Goal: Information Seeking & Learning: Understand process/instructions

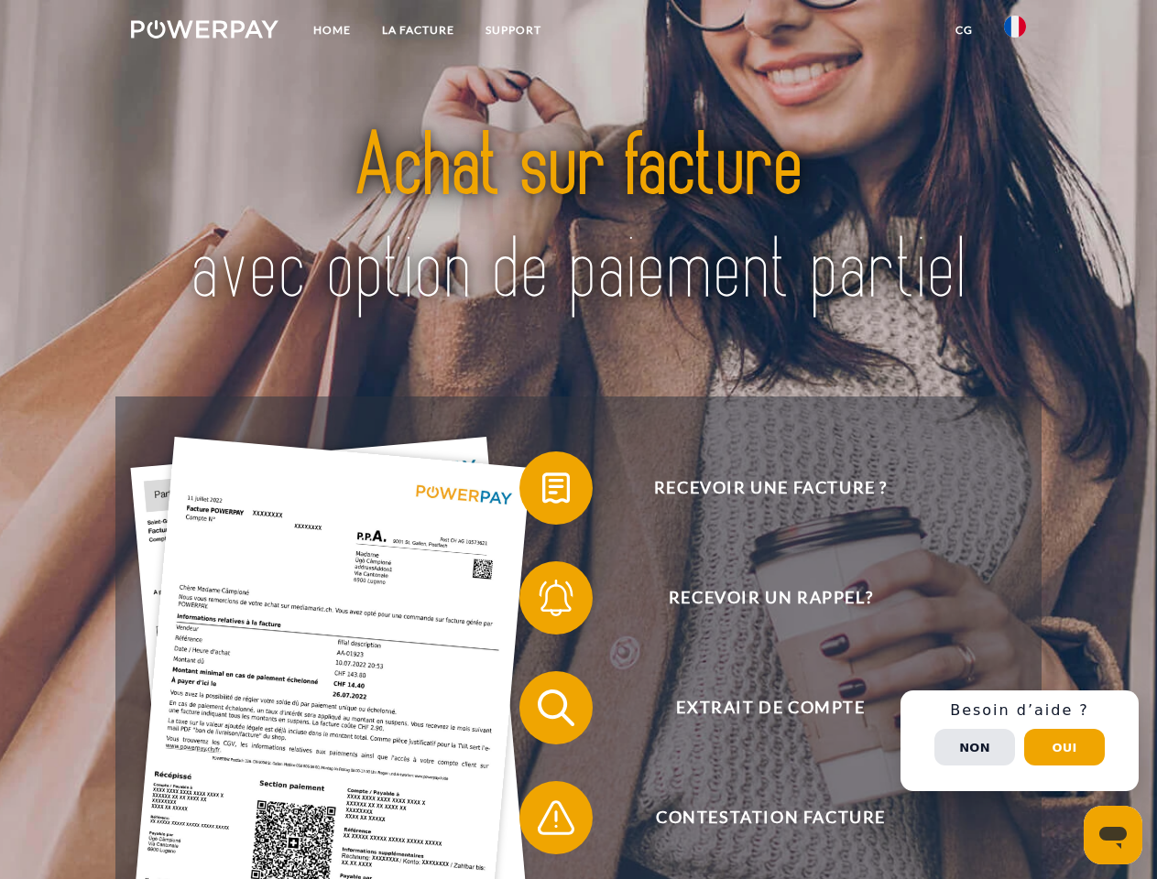
click at [204, 32] on img at bounding box center [204, 29] width 147 height 18
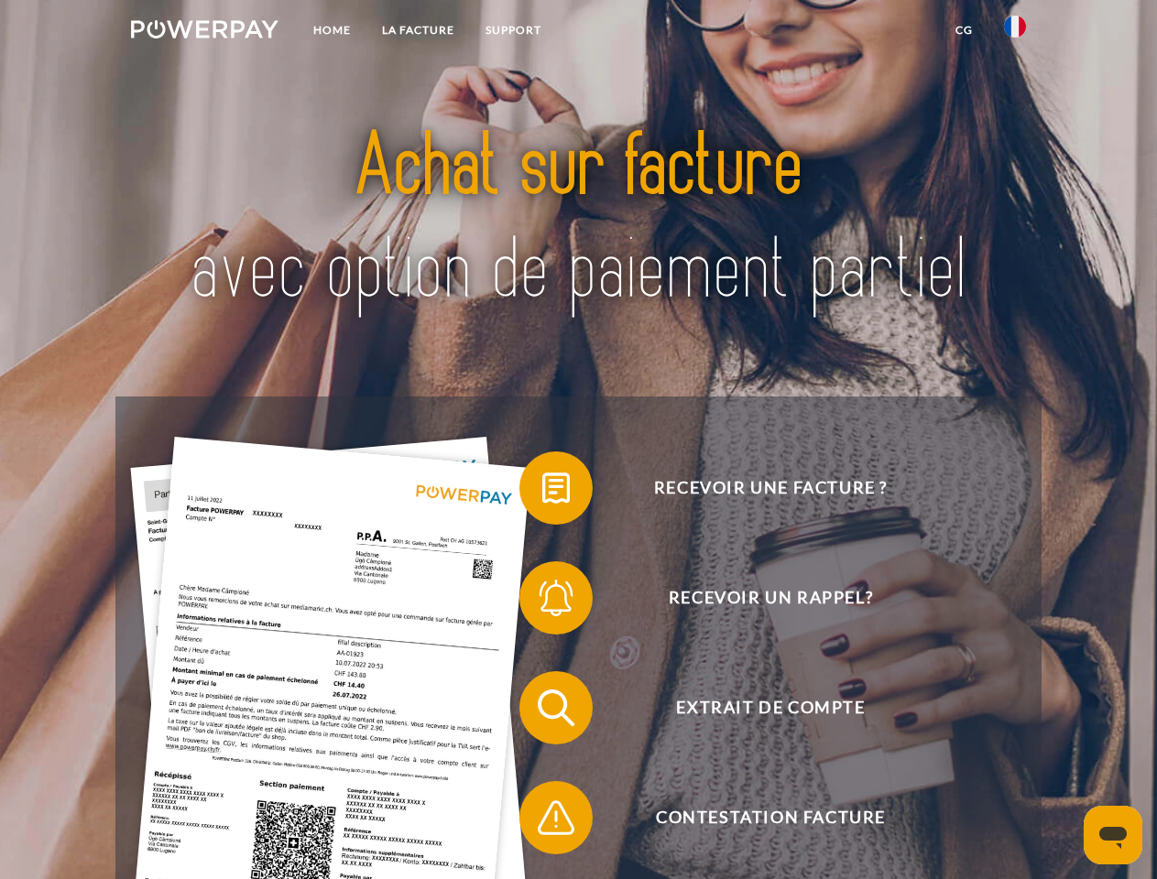
click at [1015, 32] on img at bounding box center [1015, 27] width 22 height 22
click at [964, 30] on link "CG" at bounding box center [964, 30] width 49 height 33
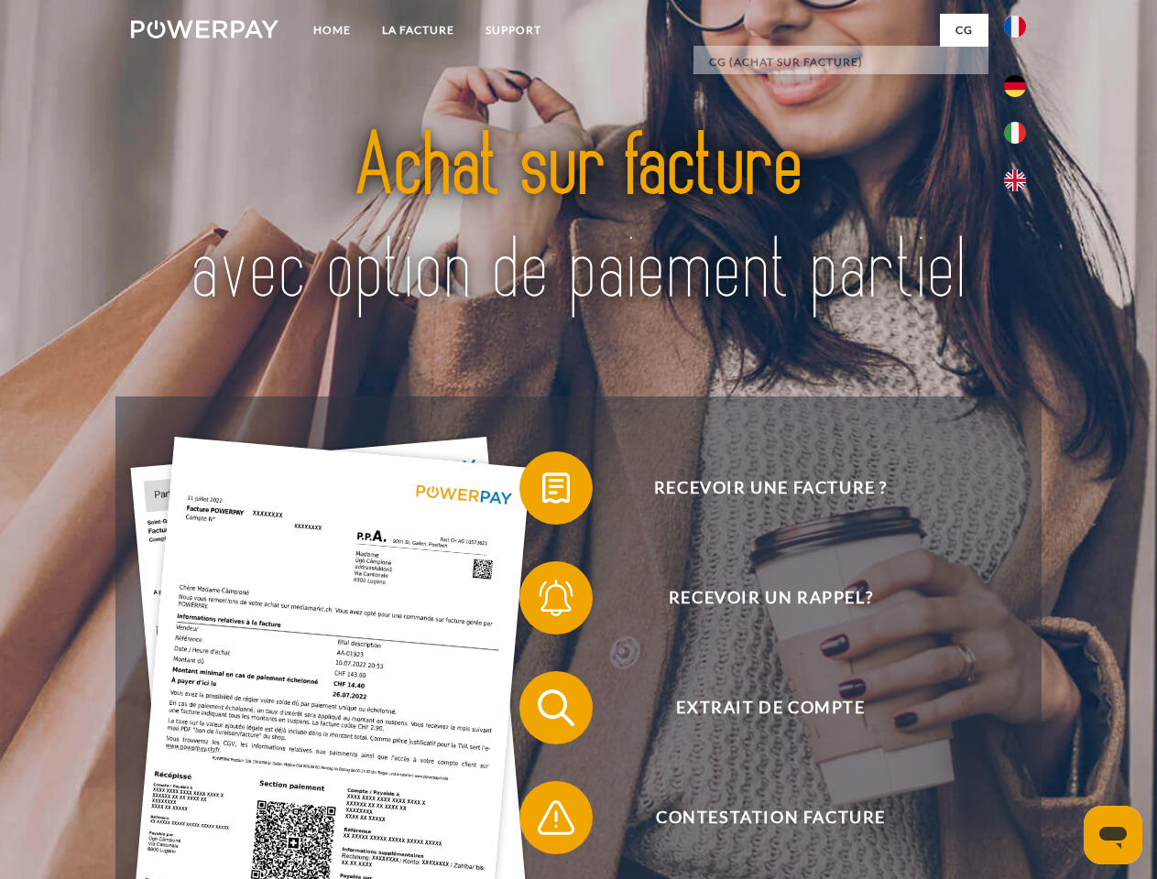
click at [542, 492] on span at bounding box center [529, 488] width 92 height 92
click at [542, 602] on span at bounding box center [529, 598] width 92 height 92
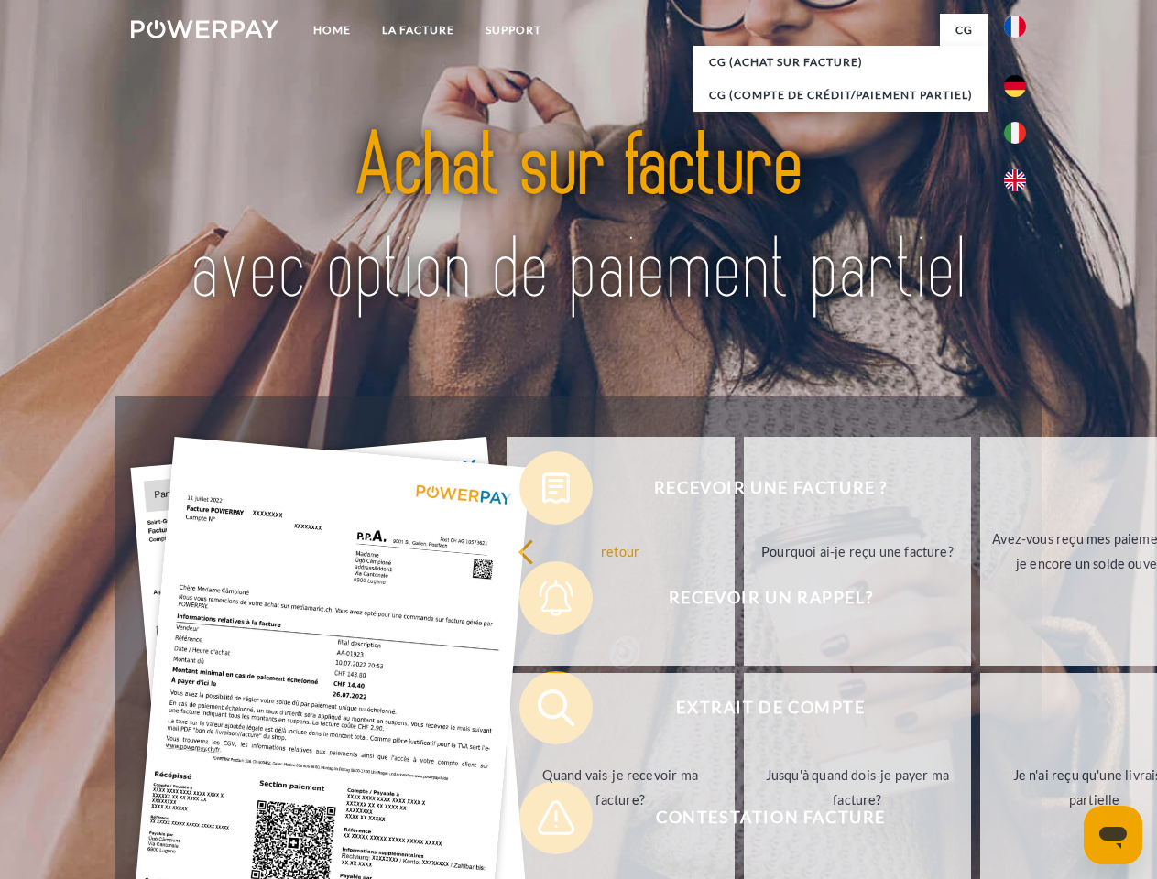
click at [744, 712] on link "Jusqu'à quand dois-je payer ma facture?" at bounding box center [858, 787] width 228 height 229
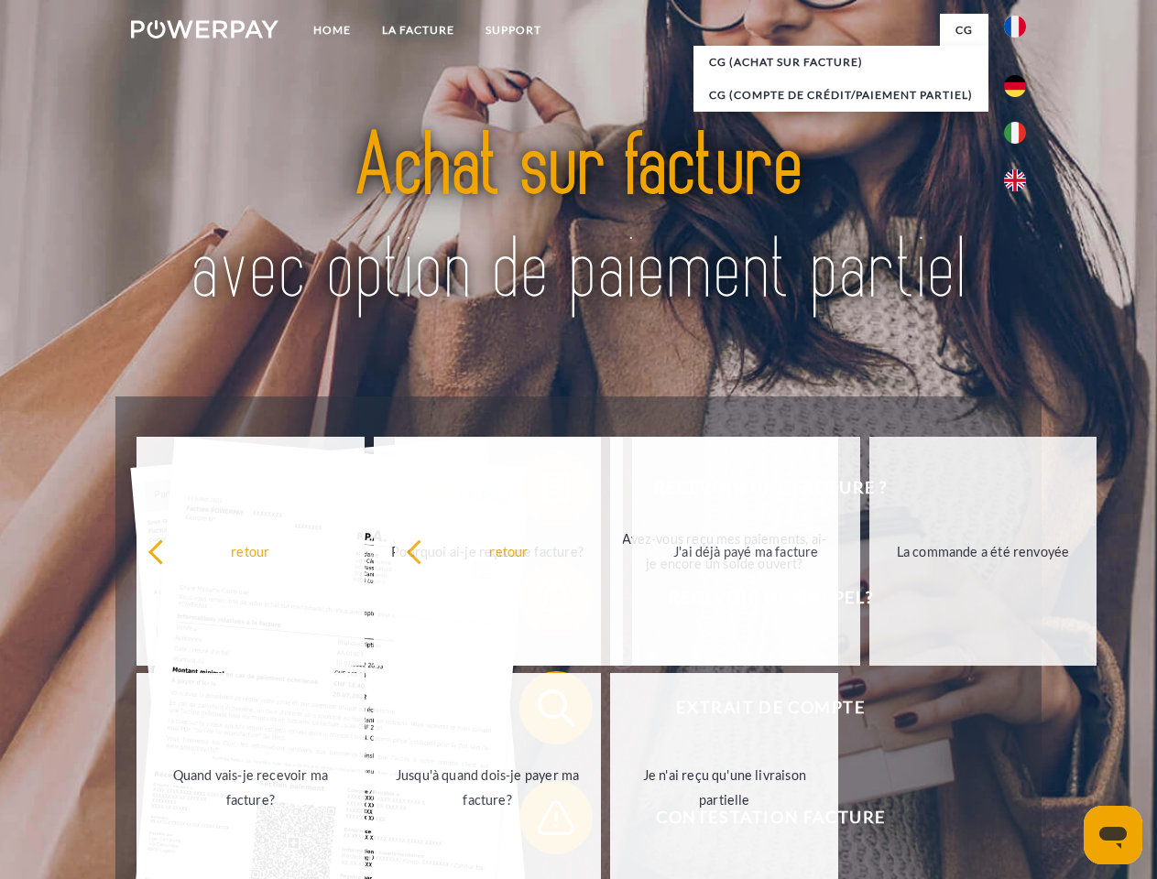
click at [542, 822] on span at bounding box center [529, 818] width 92 height 92
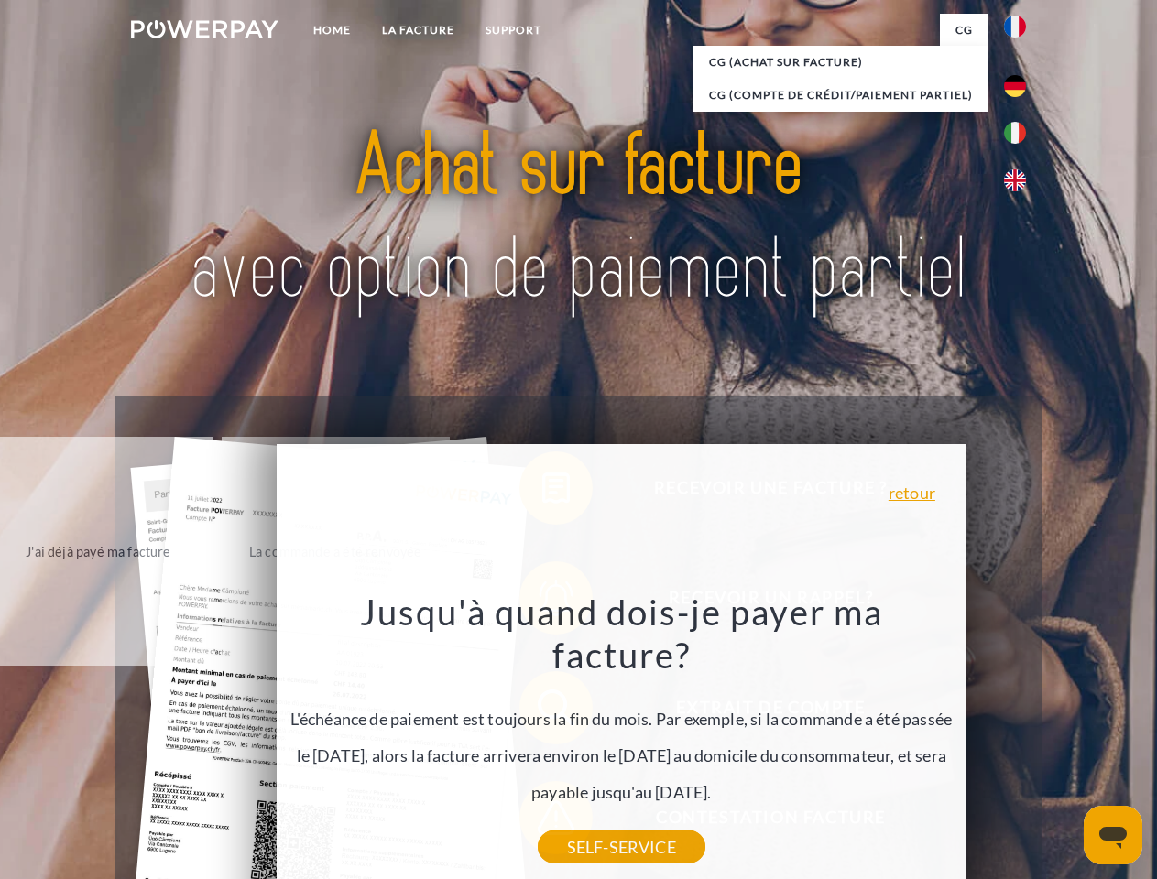
click at [1019, 741] on div "Recevoir une facture ? Recevoir un rappel? Extrait de compte retour" at bounding box center [577, 763] width 925 height 733
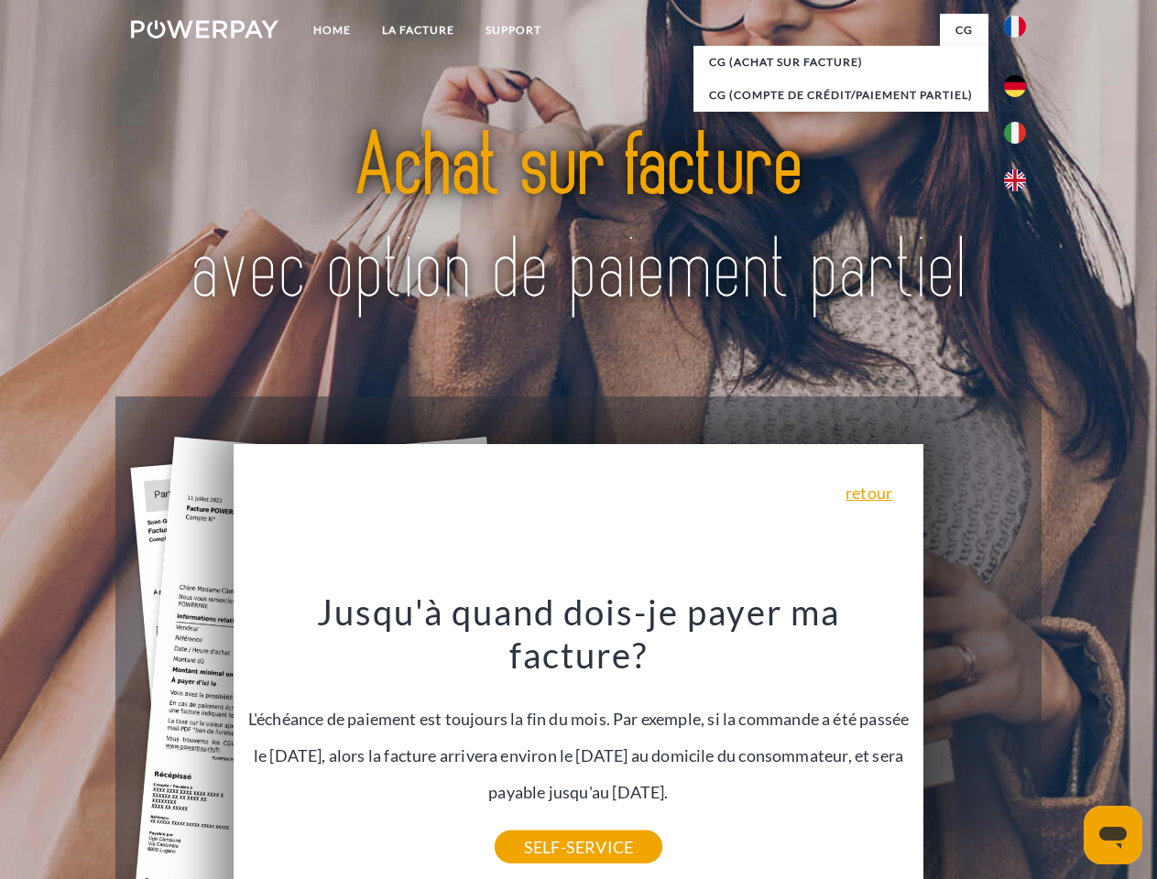
click at [975, 745] on span "Extrait de compte" at bounding box center [770, 707] width 449 height 73
click at [1064, 747] on header "Home LA FACTURE Support" at bounding box center [578, 632] width 1157 height 1265
